Goal: Find specific page/section: Find specific page/section

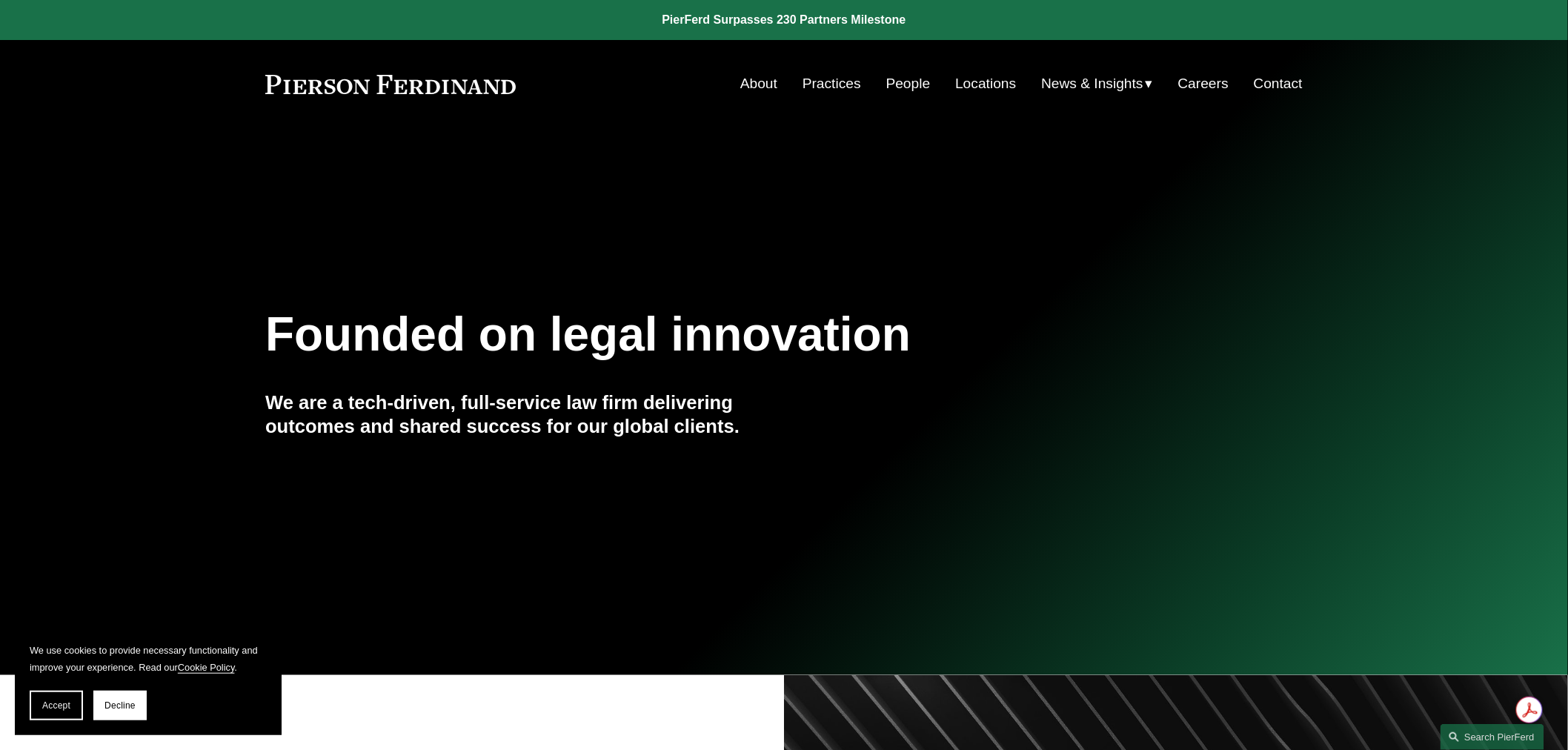
click at [991, 79] on link "Locations" at bounding box center [985, 84] width 61 height 28
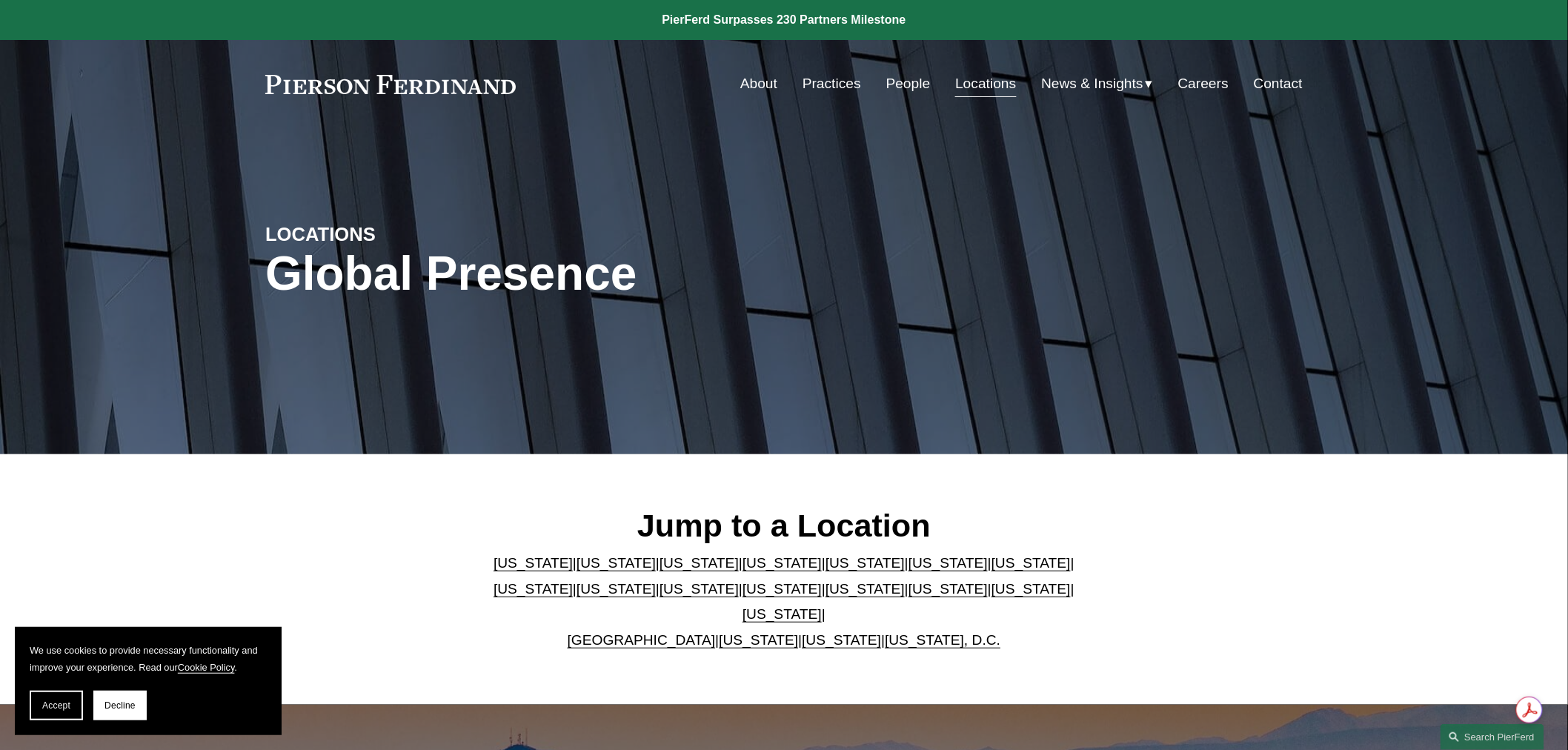
click at [660, 597] on link "[US_STATE]" at bounding box center [699, 589] width 80 height 16
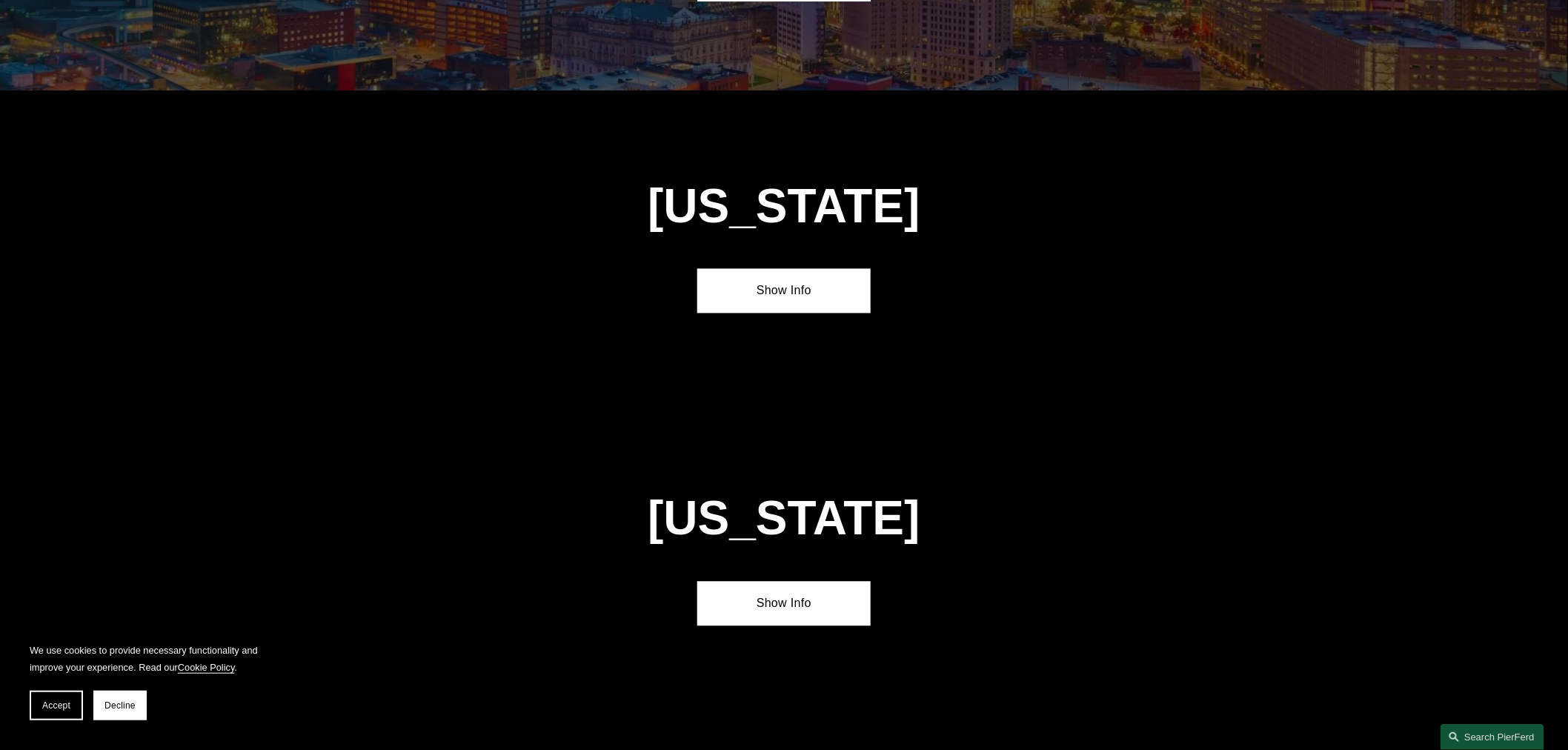
scroll to position [3512, 0]
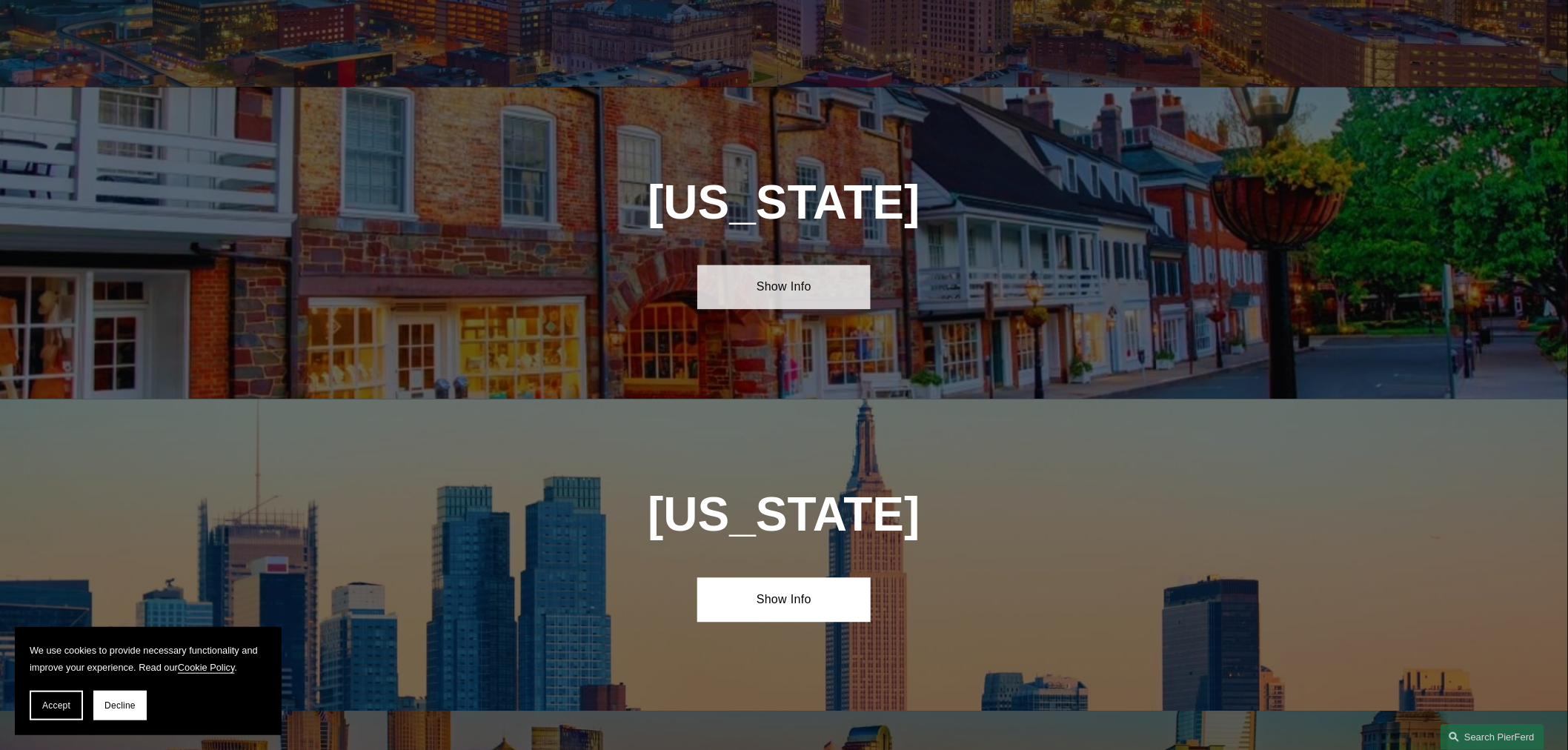
click at [746, 265] on link "Show Info" at bounding box center [784, 288] width 173 height 45
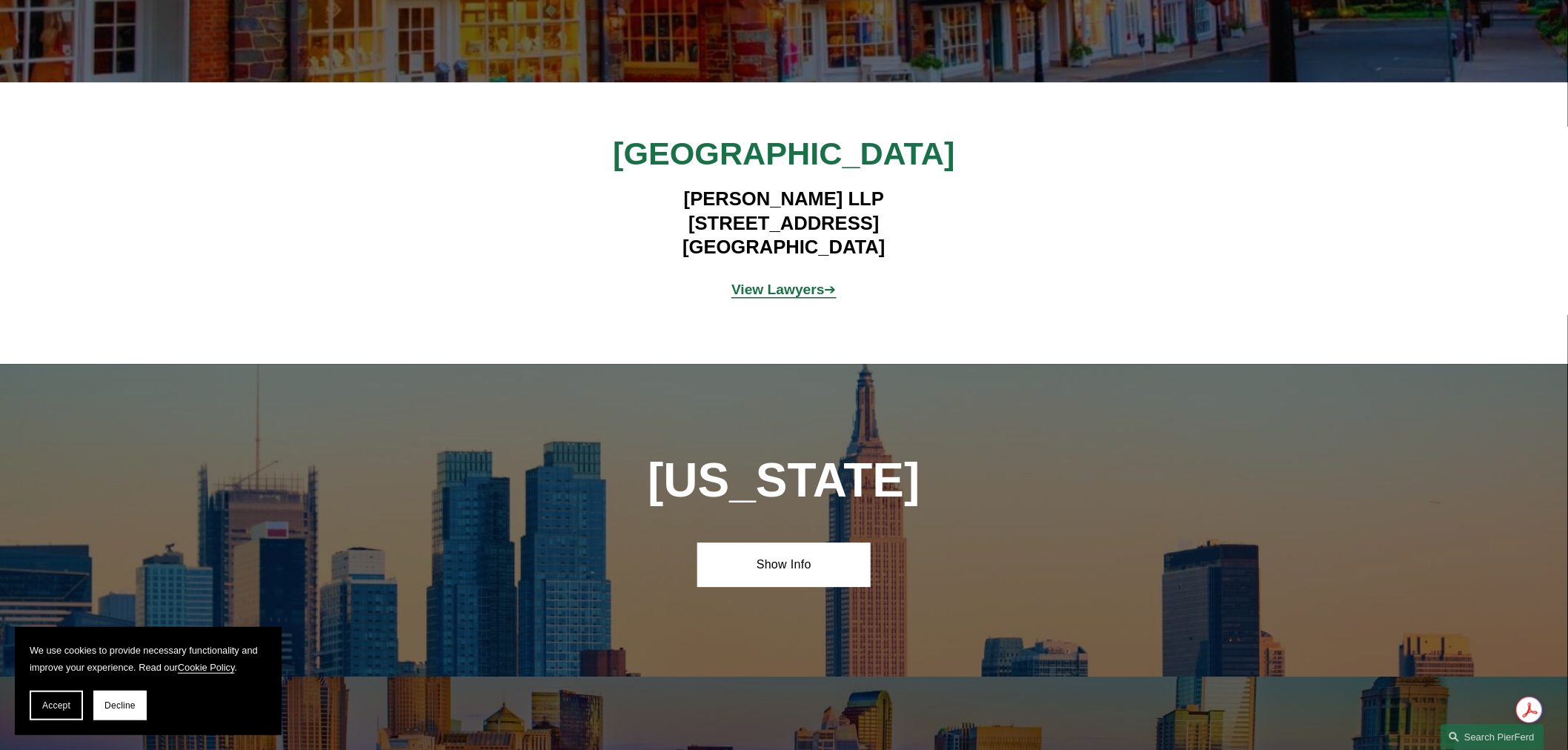
scroll to position [3841, 0]
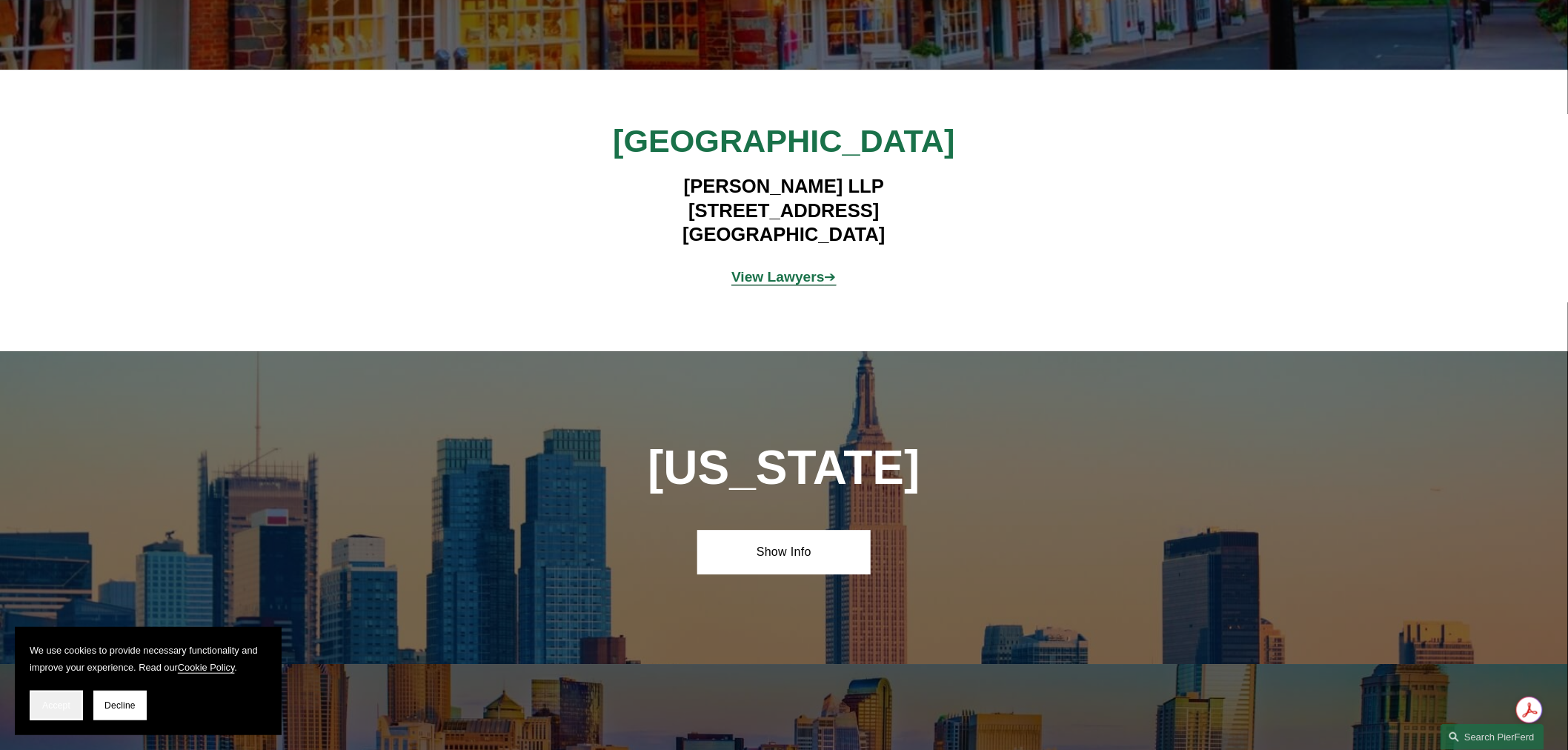
click at [48, 708] on span "Accept" at bounding box center [55, 705] width 28 height 11
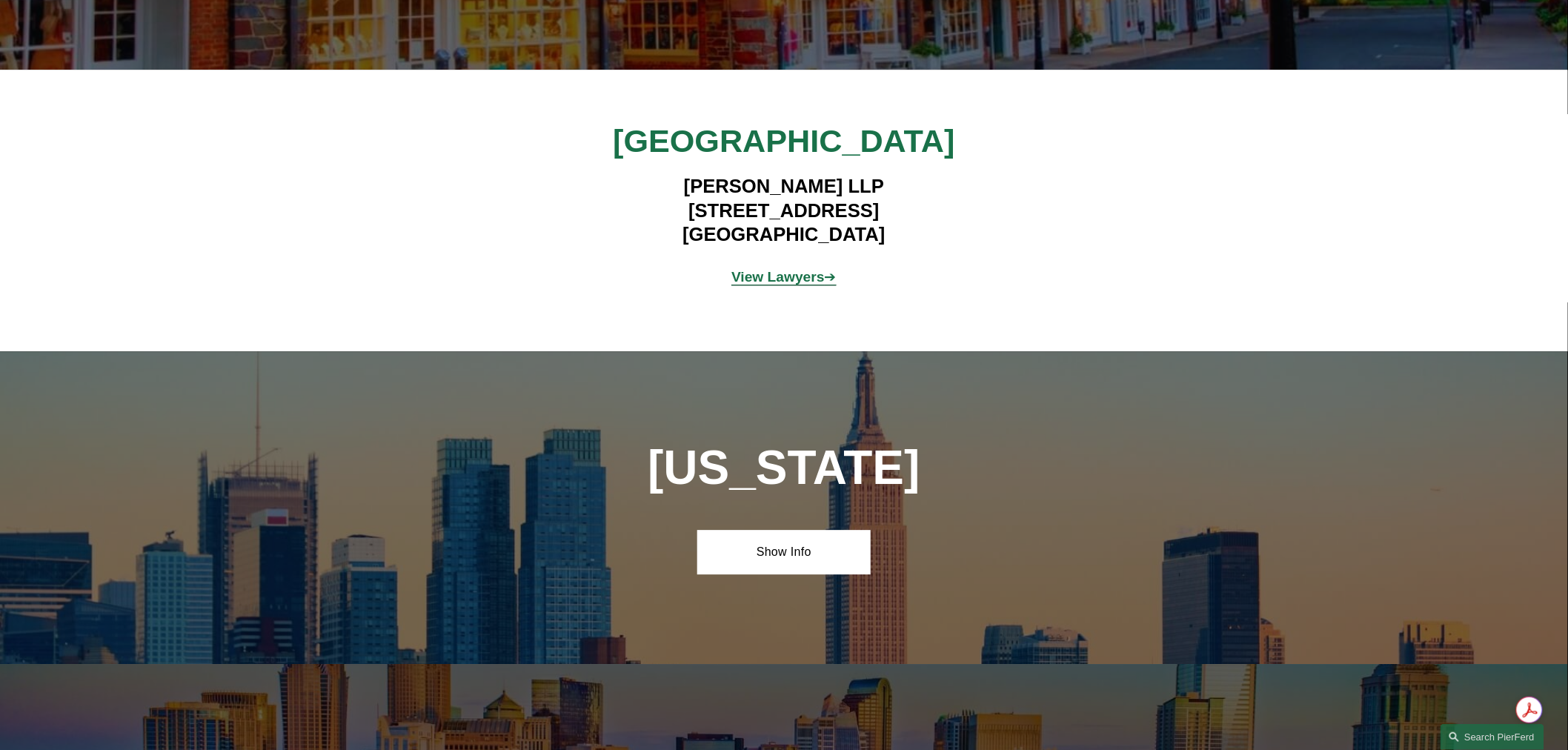
click at [777, 269] on strong "View Lawyers" at bounding box center [778, 277] width 93 height 16
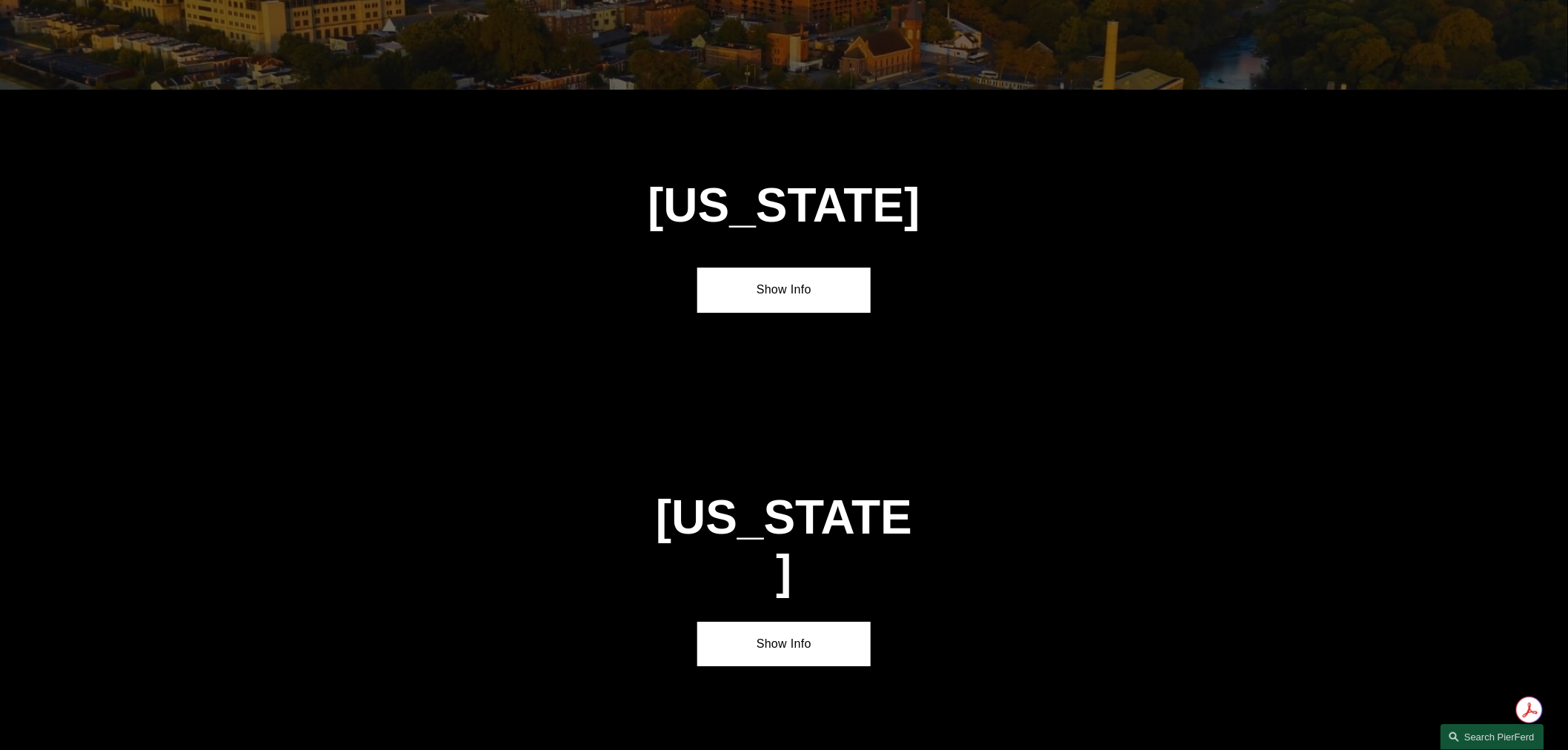
scroll to position [1206, 0]
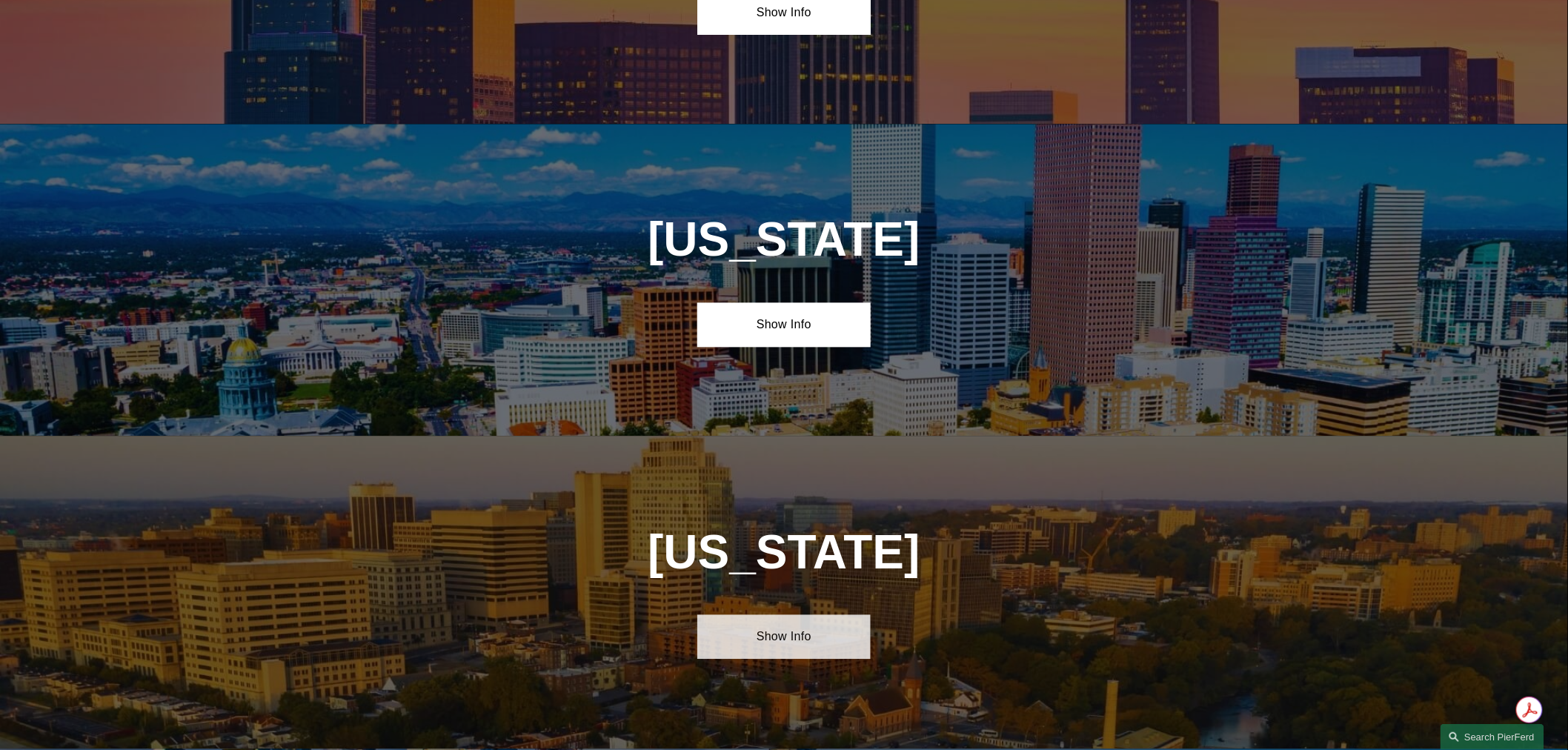
click at [799, 631] on link "Show Info" at bounding box center [784, 636] width 173 height 45
